Goal: Find specific page/section: Find specific page/section

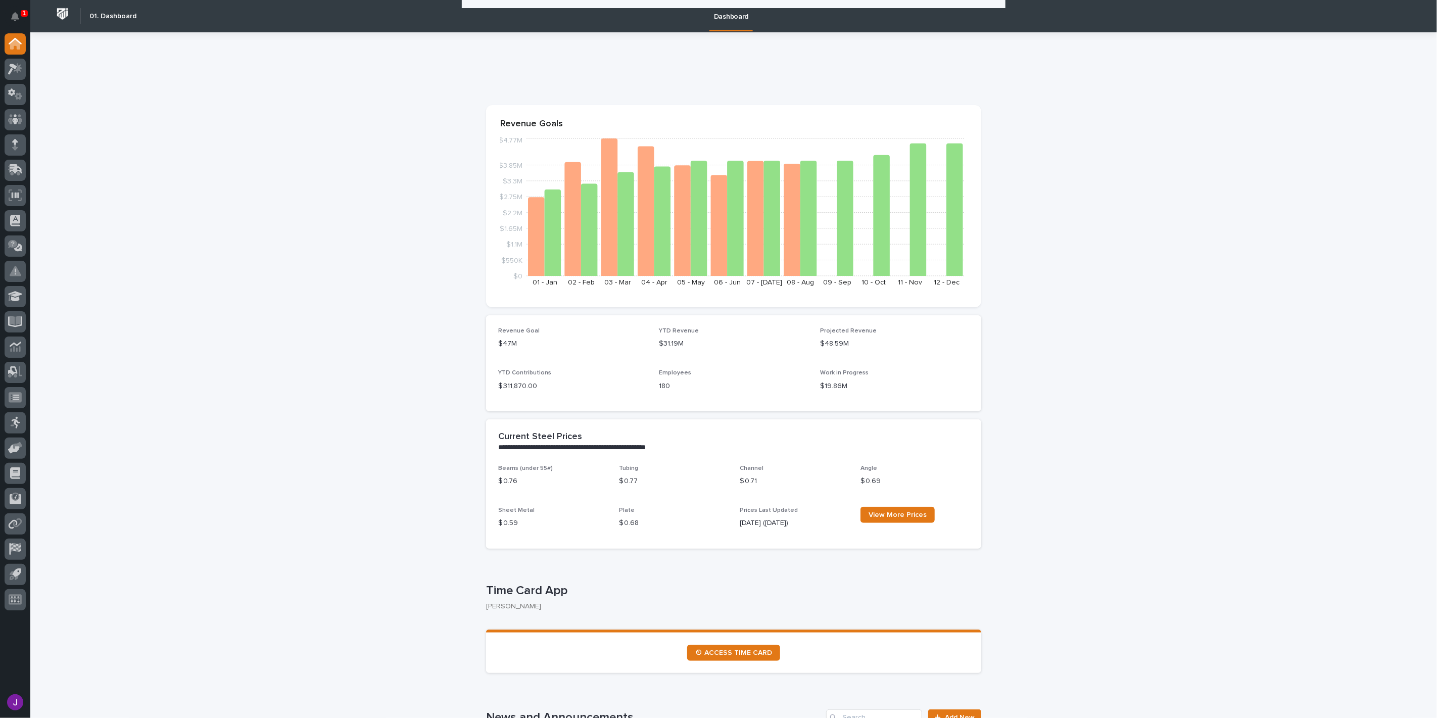
scroll to position [337, 0]
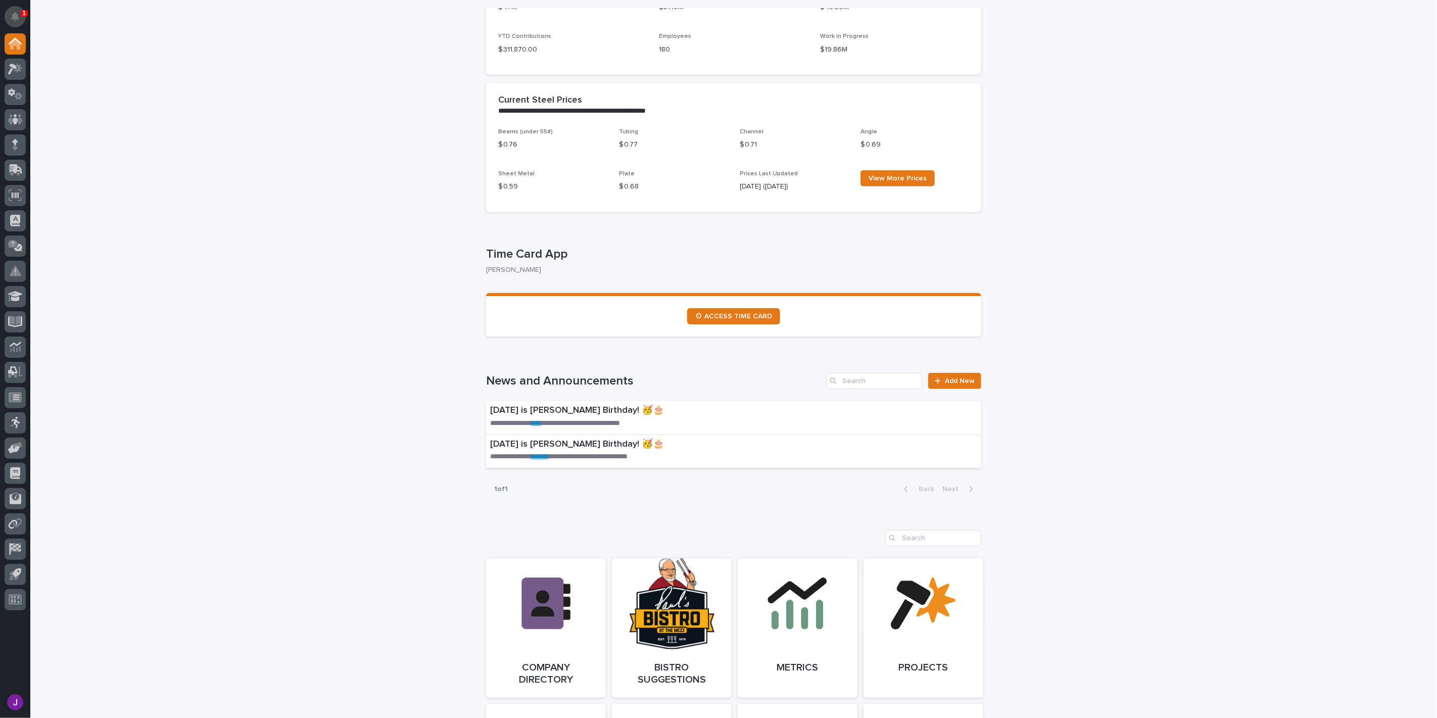
click at [8, 14] on button "Notifications" at bounding box center [15, 16] width 21 height 21
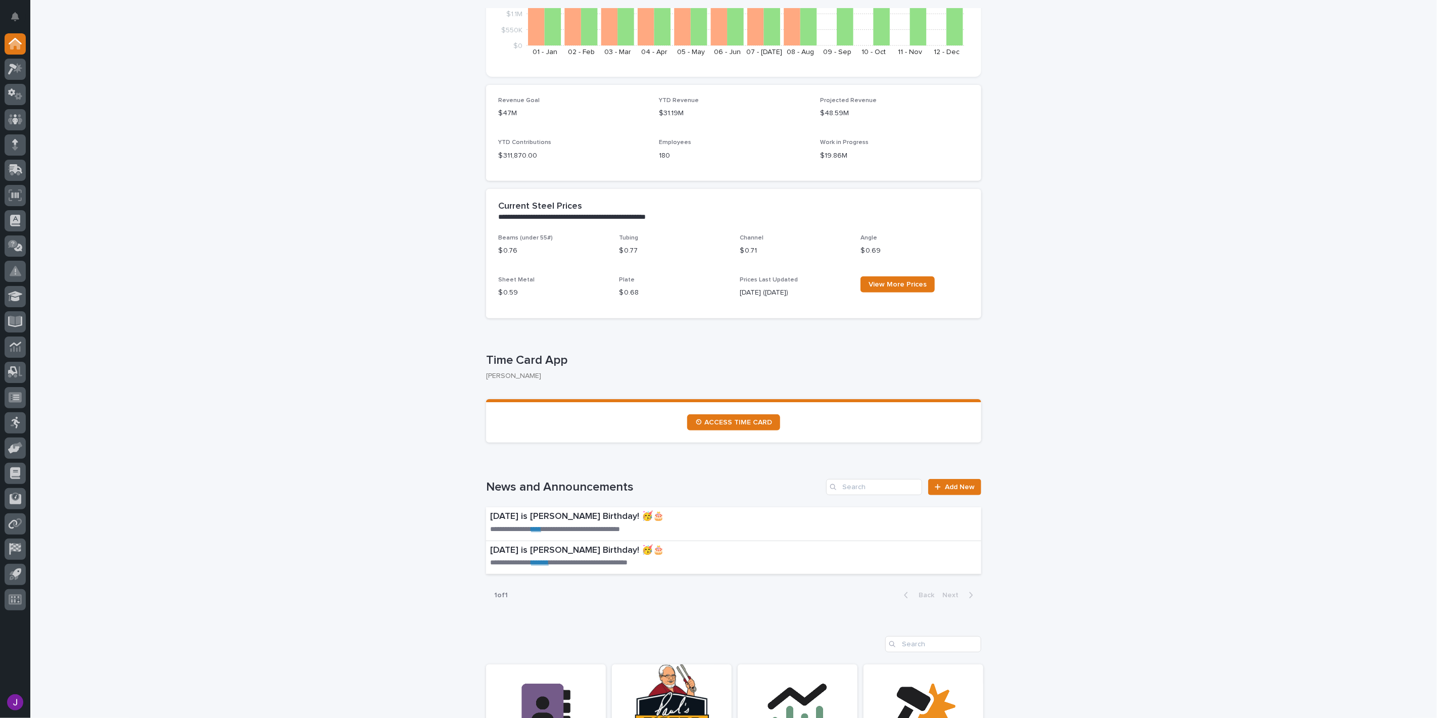
scroll to position [112, 0]
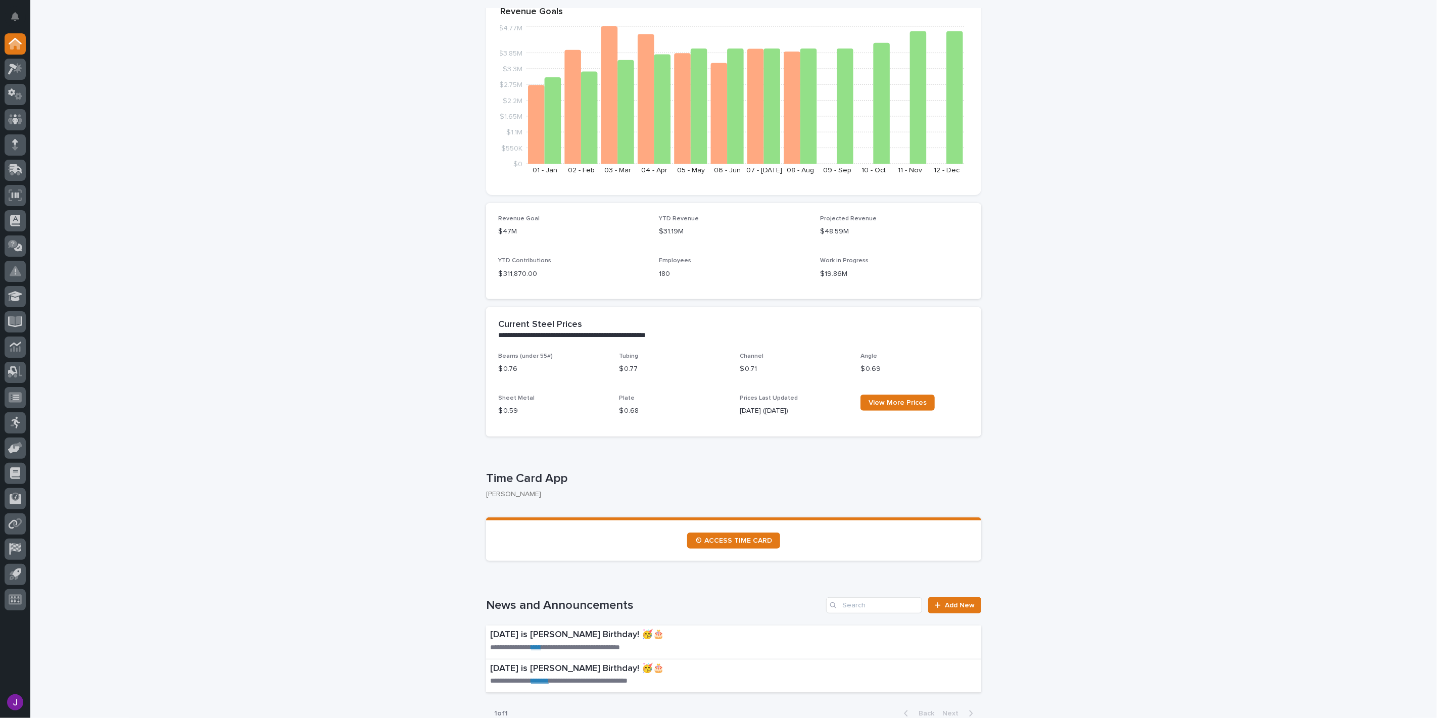
click at [29, 63] on div at bounding box center [15, 323] width 30 height 581
click at [18, 68] on icon at bounding box center [18, 68] width 9 height 10
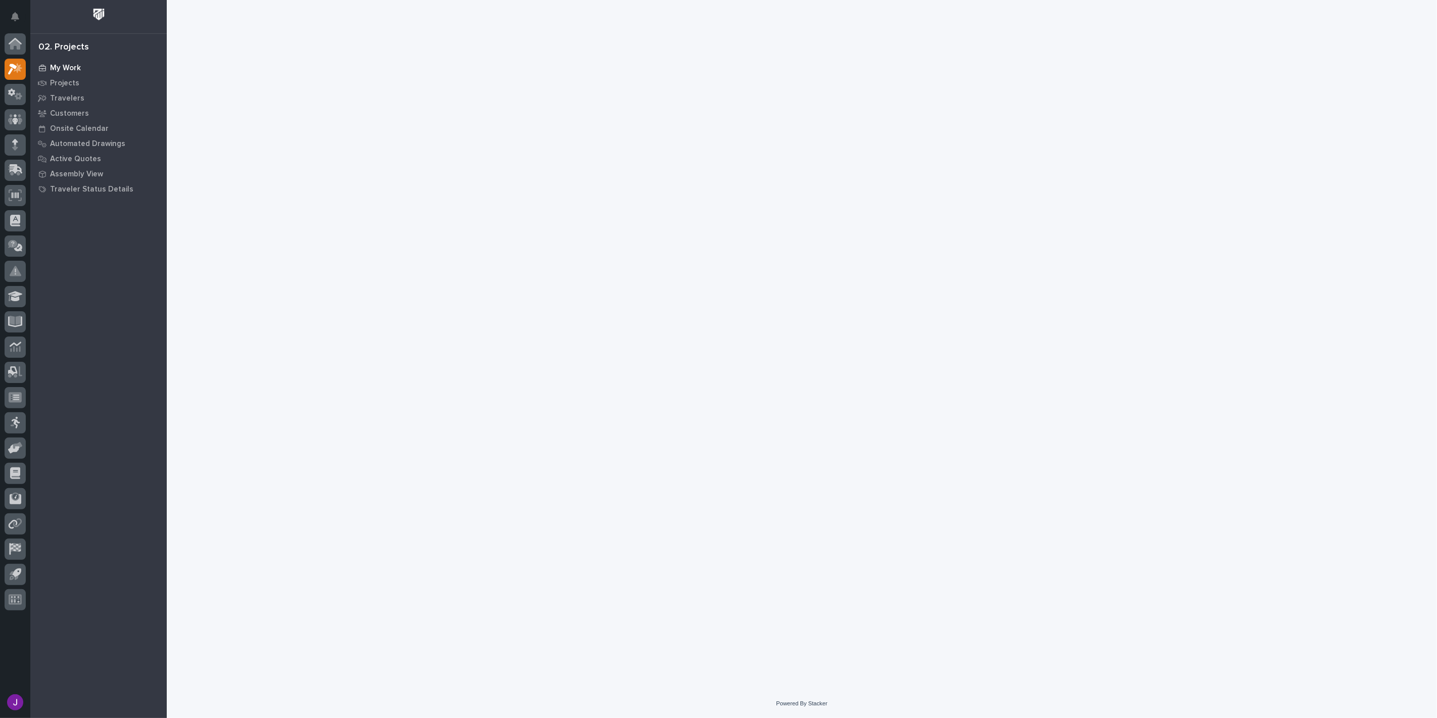
click at [81, 65] on div "My Work" at bounding box center [98, 68] width 131 height 14
